Goal: Find specific fact: Find specific page/section

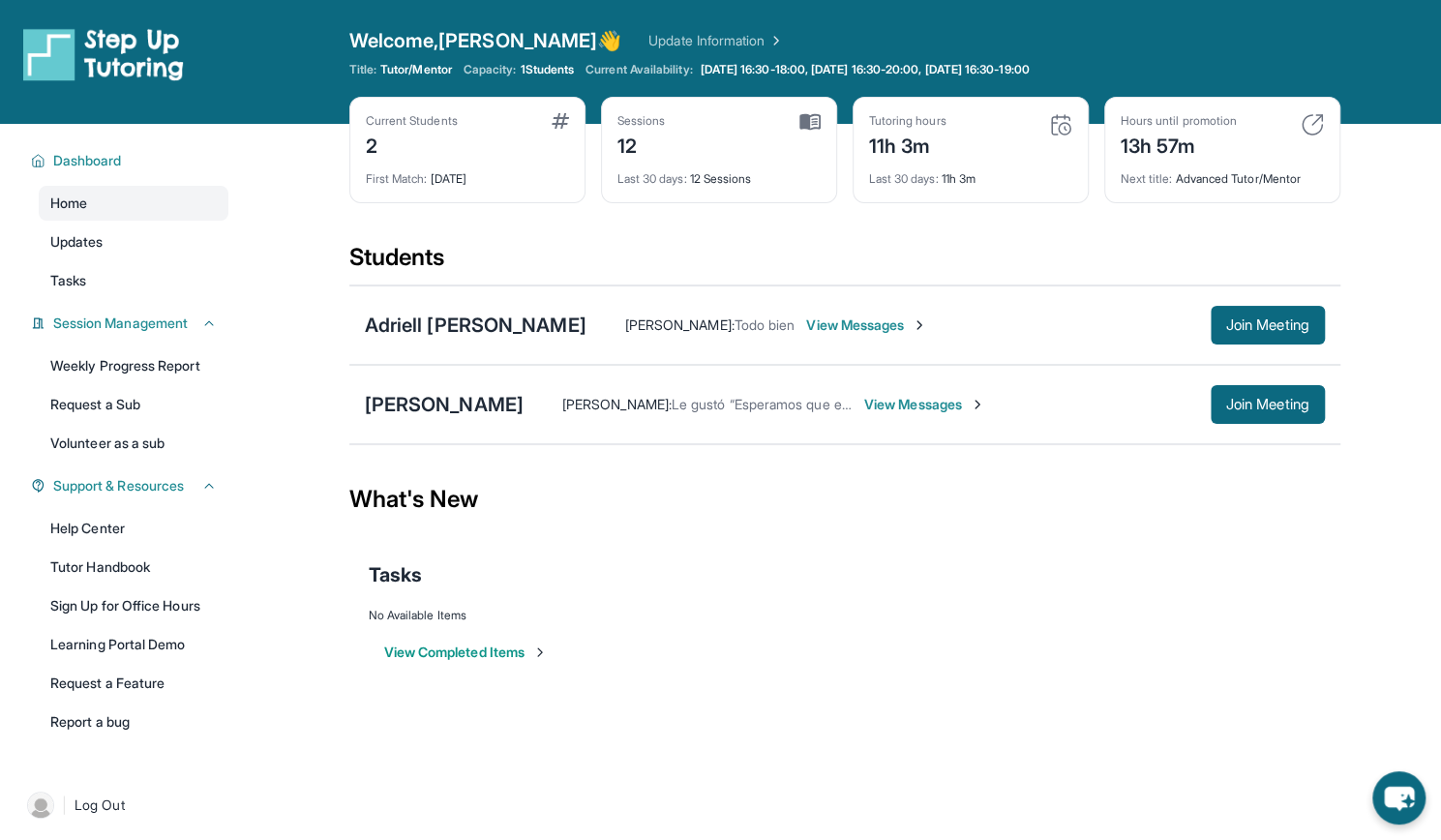
click at [406, 414] on div "[PERSON_NAME]" at bounding box center [444, 403] width 159 height 27
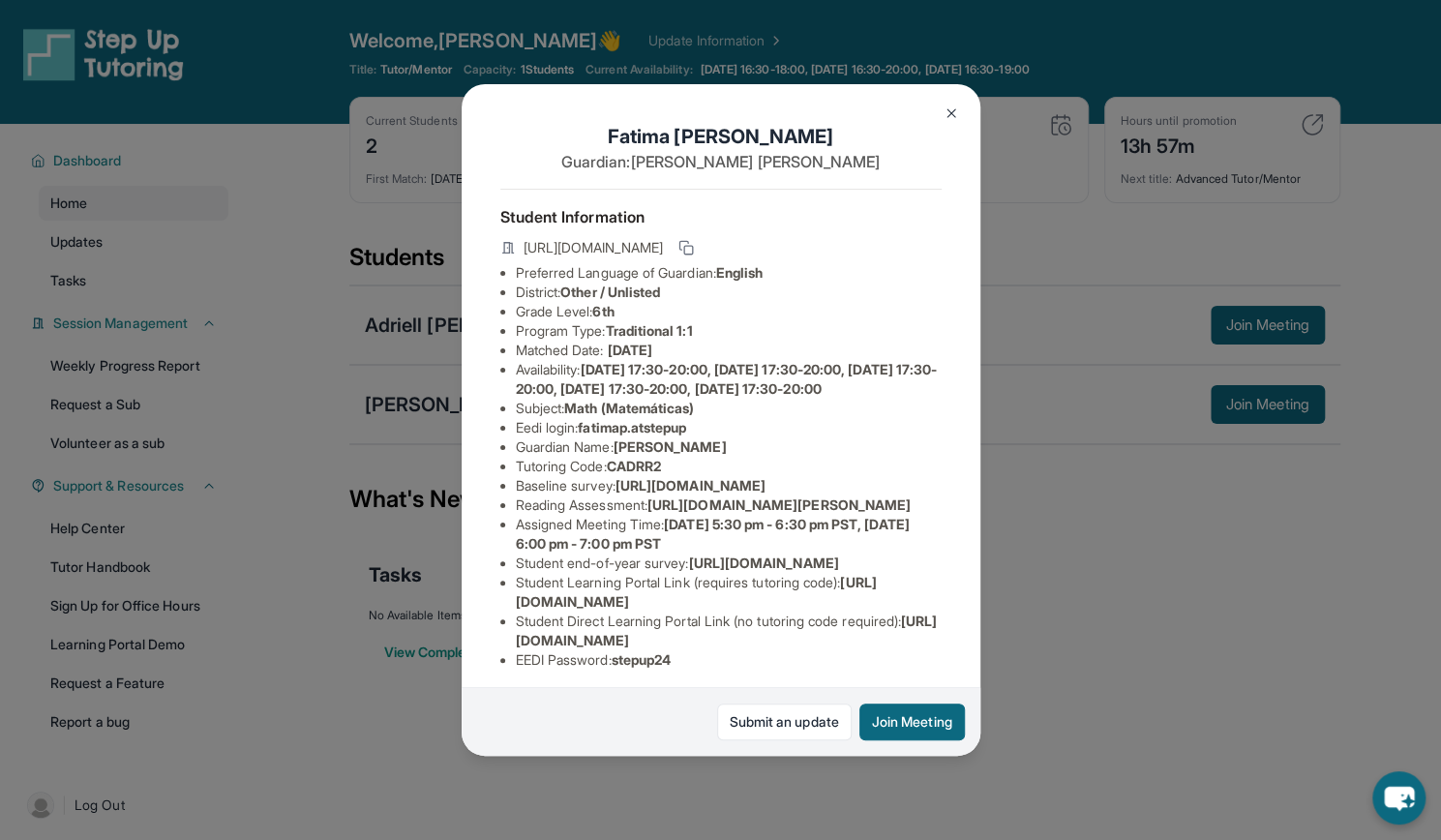
scroll to position [229, 0]
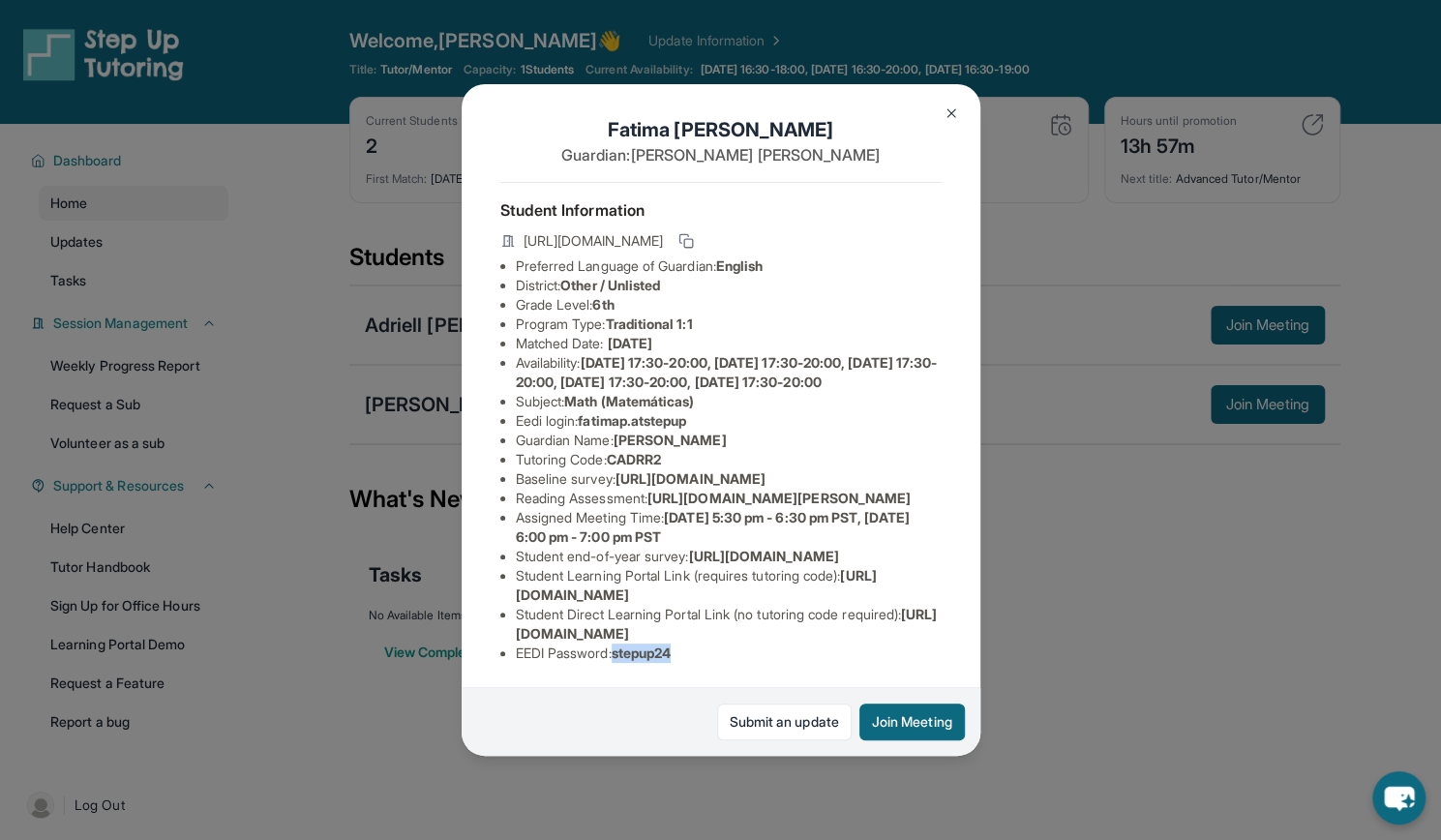
drag, startPoint x: 688, startPoint y: 638, endPoint x: 620, endPoint y: 631, distance: 68.4
click at [620, 643] on li "EEDI Password : stepup24" at bounding box center [728, 653] width 426 height 20
copy span "stepup24"
click at [1071, 643] on div "[PERSON_NAME] Guardian: [PERSON_NAME] Student Information [URL][DOMAIN_NAME] Pr…" at bounding box center [720, 420] width 1441 height 840
